Goal: Book appointment/travel/reservation

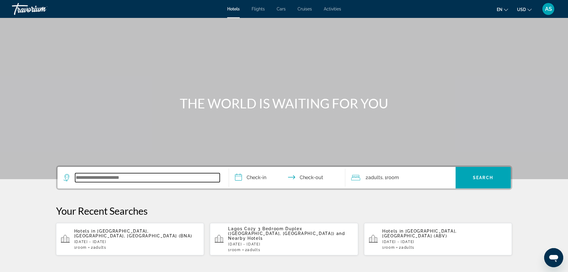
click at [98, 180] on input "Search widget" at bounding box center [147, 177] width 145 height 9
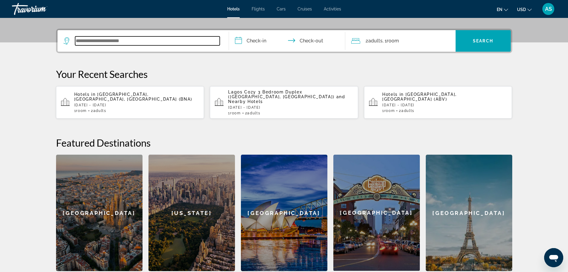
scroll to position [146, 0]
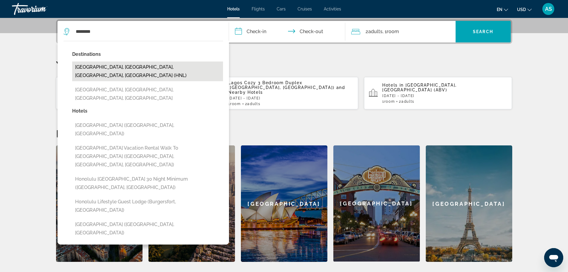
click at [105, 66] on button "[GEOGRAPHIC_DATA], [GEOGRAPHIC_DATA], [GEOGRAPHIC_DATA], [GEOGRAPHIC_DATA] (HNL)" at bounding box center [147, 71] width 151 height 20
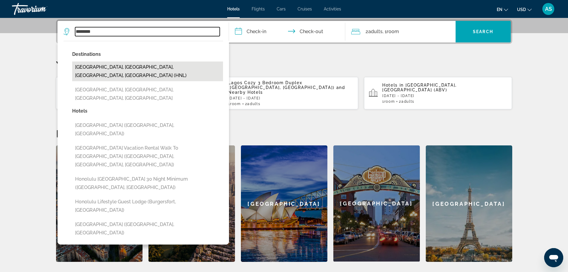
type input "**********"
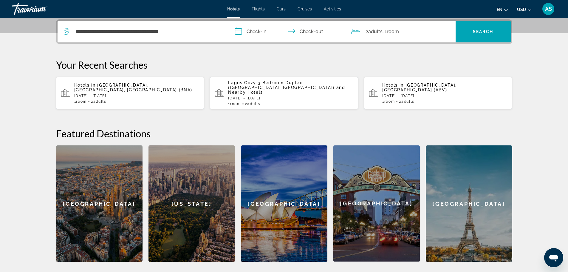
click at [253, 32] on input "**********" at bounding box center [288, 32] width 119 height 23
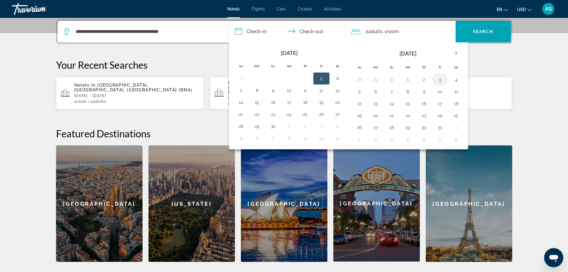
click at [437, 78] on button "3" at bounding box center [441, 79] width 10 height 8
click at [359, 91] on button "5" at bounding box center [360, 91] width 10 height 8
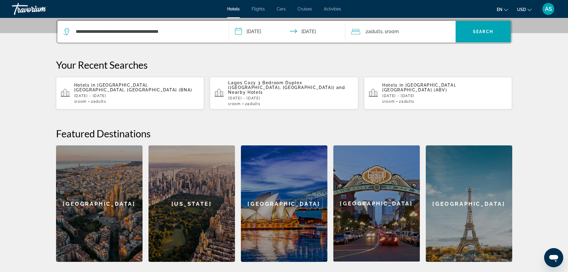
click at [261, 30] on input "**********" at bounding box center [288, 32] width 119 height 23
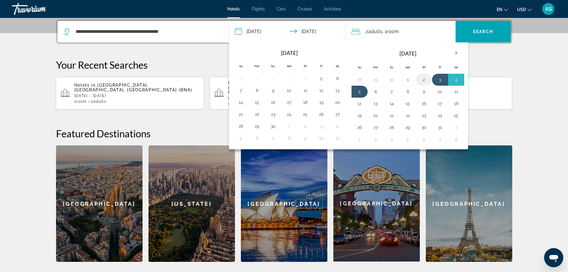
click at [420, 79] on button "2" at bounding box center [425, 79] width 10 height 8
click at [361, 91] on button "5" at bounding box center [360, 91] width 10 height 8
type input "**********"
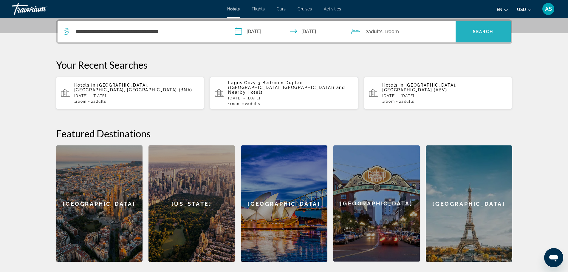
click at [475, 31] on span "Search" at bounding box center [483, 31] width 20 height 5
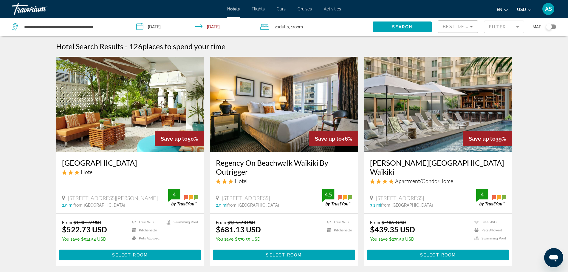
click at [514, 27] on mat-form-field "Filter" at bounding box center [504, 27] width 40 height 13
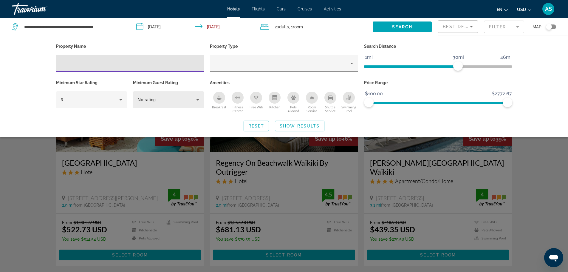
click at [184, 99] on div "No rating" at bounding box center [167, 99] width 58 height 7
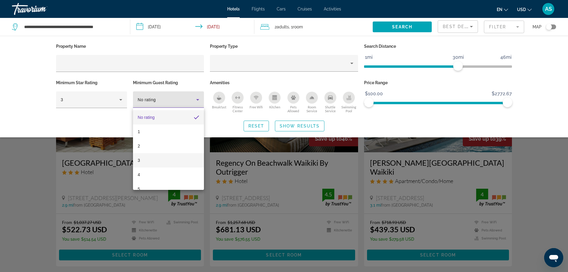
click at [152, 161] on mat-option "3" at bounding box center [168, 160] width 71 height 14
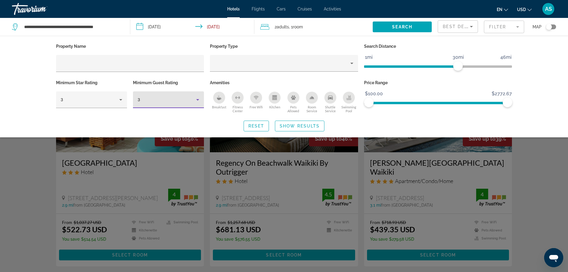
click at [197, 100] on icon "Hotel Filters" at bounding box center [197, 99] width 7 height 7
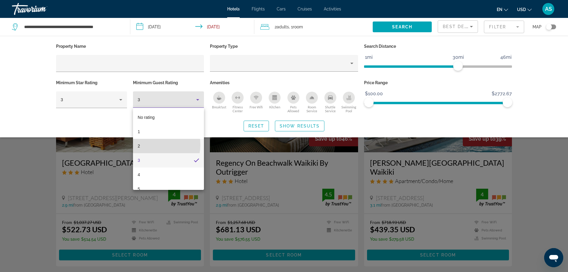
click at [152, 145] on mat-option "2" at bounding box center [168, 146] width 71 height 14
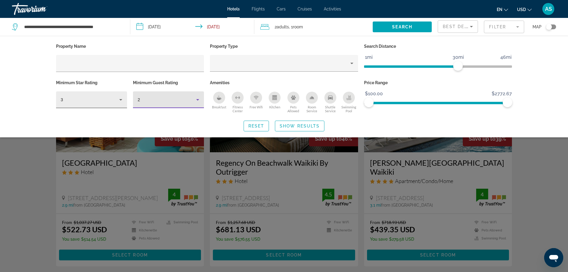
click at [118, 100] on icon "Hotel Filters" at bounding box center [120, 99] width 7 height 7
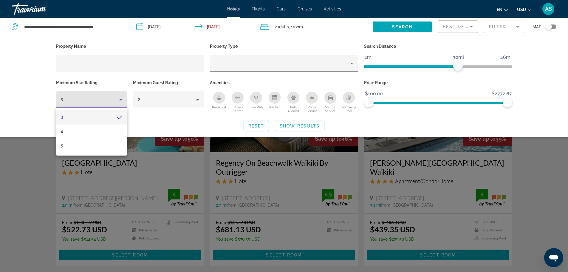
click at [112, 103] on div at bounding box center [284, 136] width 568 height 272
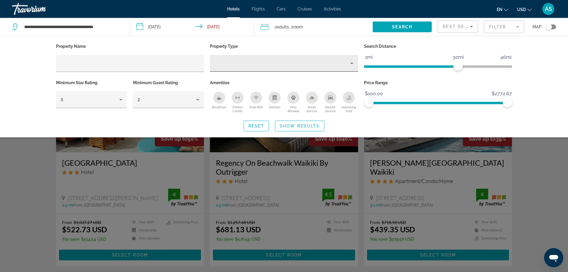
click at [247, 67] on div "Hotel Filters" at bounding box center [284, 63] width 139 height 17
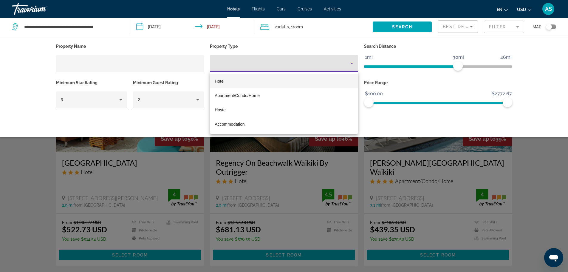
click at [153, 64] on div at bounding box center [284, 136] width 568 height 272
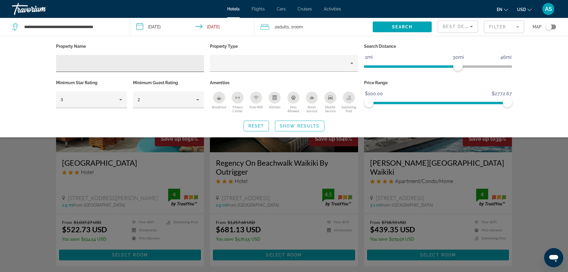
click at [85, 63] on input "Hotel Filters" at bounding box center [130, 63] width 139 height 7
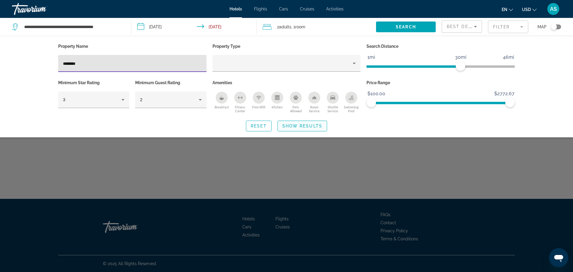
type input "********"
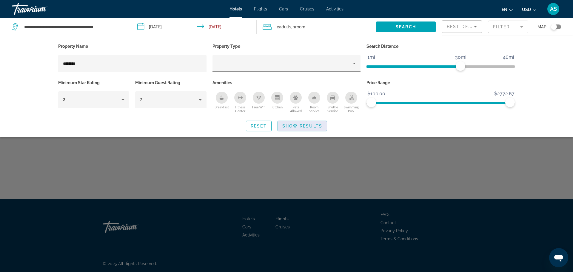
click at [300, 128] on span "Search widget" at bounding box center [302, 126] width 49 height 14
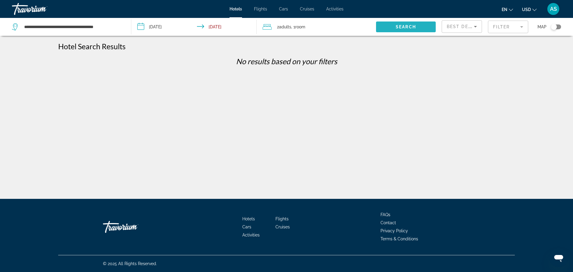
click at [414, 27] on span "Search" at bounding box center [406, 26] width 20 height 5
click at [496, 28] on mat-form-field "Filter" at bounding box center [508, 27] width 40 height 13
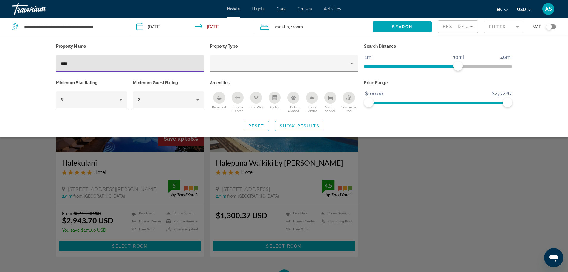
type input "****"
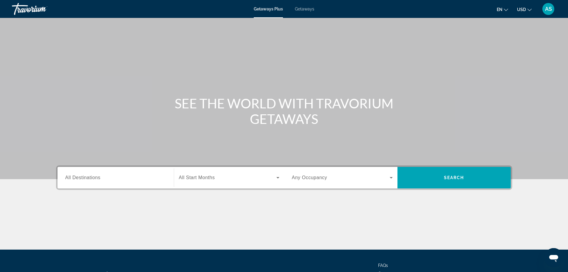
click at [304, 9] on span "Getaways" at bounding box center [304, 9] width 19 height 5
click at [105, 175] on input "Destination All Destinations" at bounding box center [115, 177] width 101 height 7
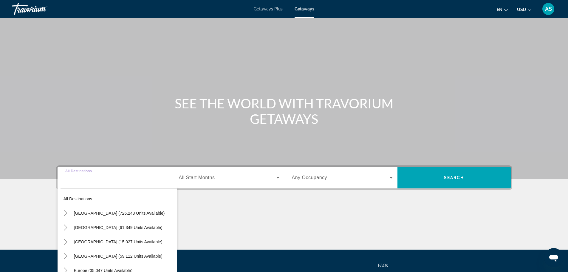
scroll to position [51, 0]
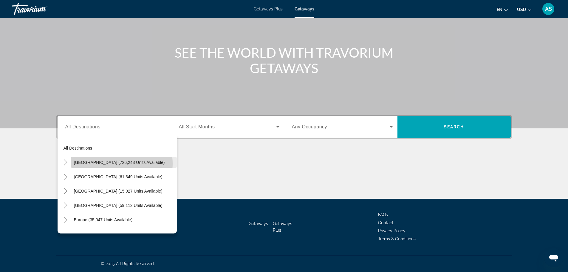
click at [116, 164] on span "[GEOGRAPHIC_DATA] (726,243 units available)" at bounding box center [119, 162] width 91 height 5
type input "**********"
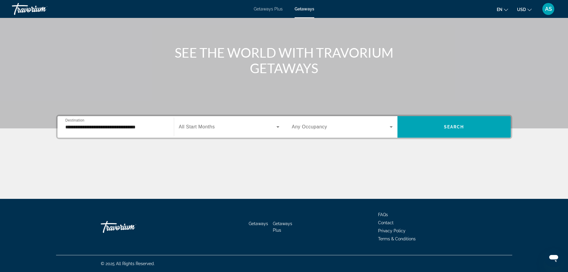
click at [187, 128] on span "All Start Months" at bounding box center [197, 126] width 36 height 5
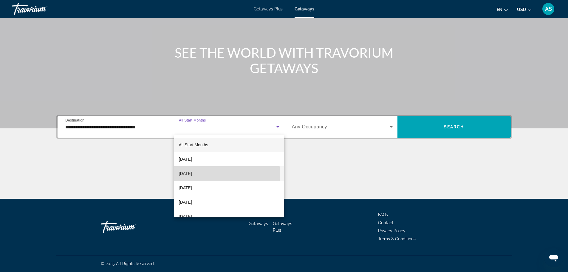
click at [205, 174] on mat-option "[DATE]" at bounding box center [229, 173] width 110 height 14
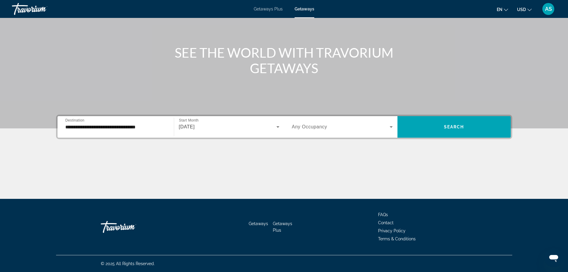
click at [345, 132] on div "Search widget" at bounding box center [342, 126] width 101 height 17
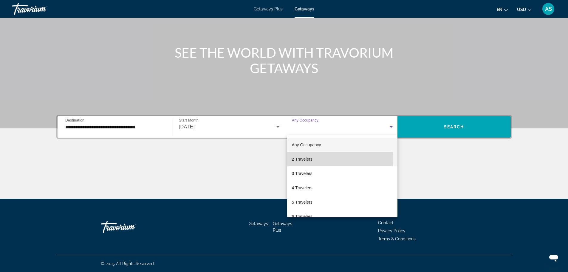
click at [304, 159] on span "2 Travelers" at bounding box center [302, 158] width 21 height 7
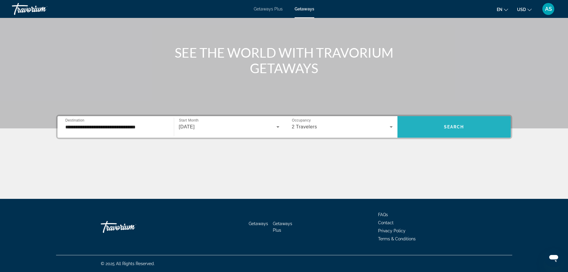
click at [428, 129] on span "Search widget" at bounding box center [454, 127] width 113 height 14
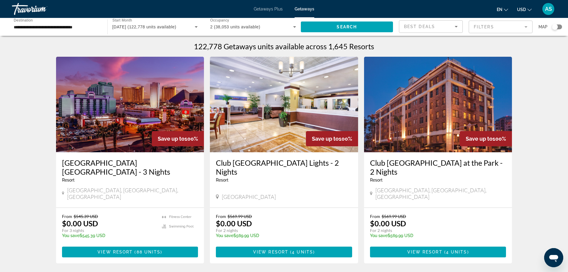
click at [457, 27] on icon "Sort by" at bounding box center [456, 26] width 7 height 7
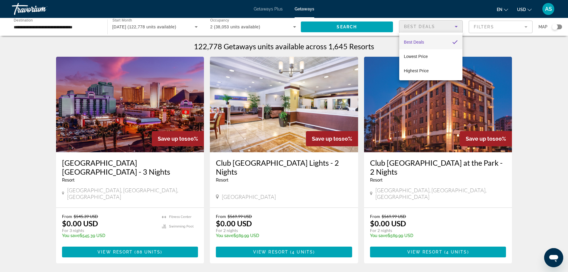
click at [457, 27] on div at bounding box center [284, 136] width 568 height 272
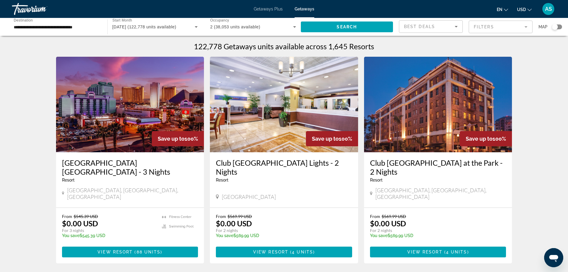
click at [505, 28] on mat-form-field "Filters" at bounding box center [501, 27] width 64 height 13
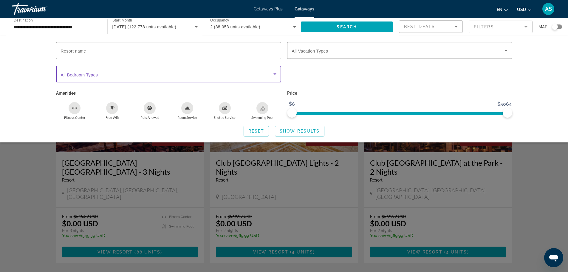
click at [235, 76] on span "Search widget" at bounding box center [167, 73] width 213 height 7
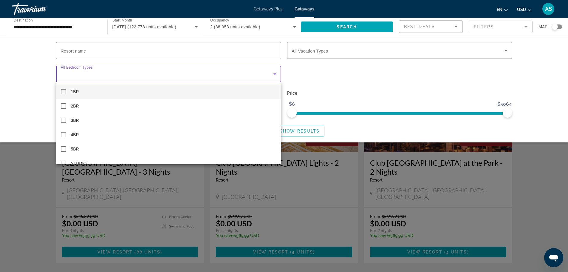
click at [235, 76] on div at bounding box center [284, 136] width 568 height 272
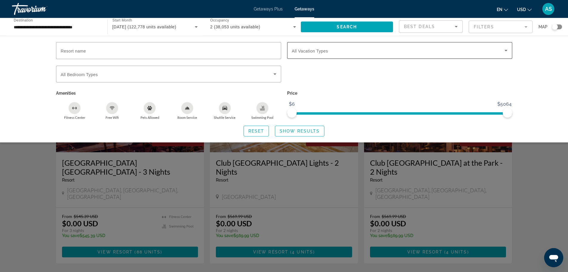
click at [408, 54] on div "Search widget" at bounding box center [400, 50] width 216 height 17
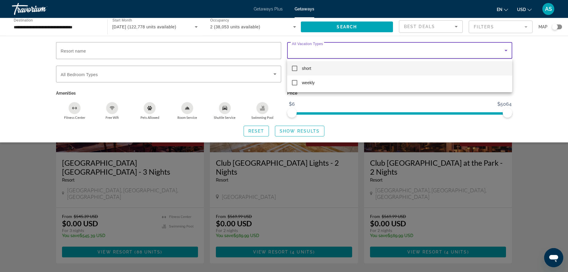
click at [408, 54] on div at bounding box center [284, 136] width 568 height 272
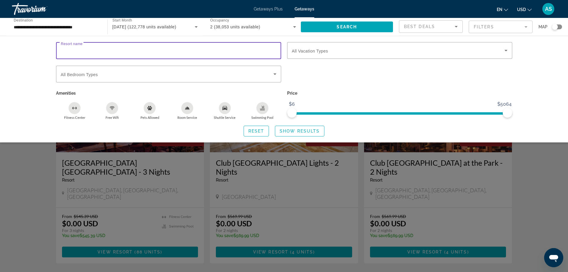
click at [227, 50] on input "Resort name" at bounding box center [169, 50] width 216 height 7
type input "********"
click at [283, 131] on span "Show Results" at bounding box center [300, 131] width 40 height 5
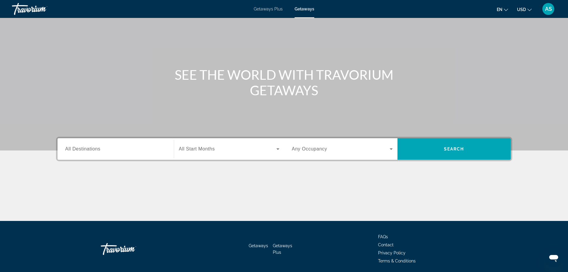
scroll to position [30, 0]
